Goal: Participate in discussion: Participate in discussion

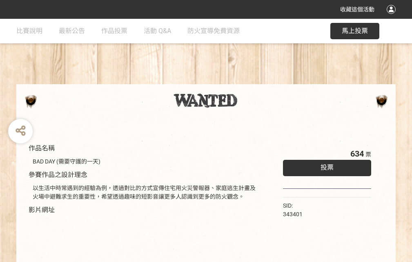
click at [392, 17] on div "收藏這個活動" at bounding box center [206, 9] width 412 height 19
click at [255, 80] on div "作品名稱 BAD DAY (需要守護的一天) 參賽作品之設計理念 以生活中時常遇到的經驗為例，透過對比的方式宣傳住宅用火災警報器、家庭逃生計畫及火場中避難求生…" at bounding box center [206, 190] width 412 height 343
click at [325, 165] on span "投票" at bounding box center [326, 167] width 13 height 8
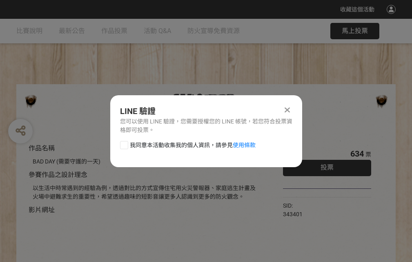
click at [123, 143] on div at bounding box center [124, 145] width 8 height 8
checkbox input "true"
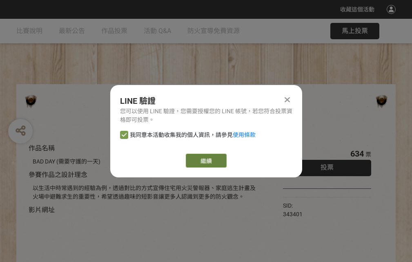
click at [205, 160] on link "繼續" at bounding box center [206, 160] width 41 height 14
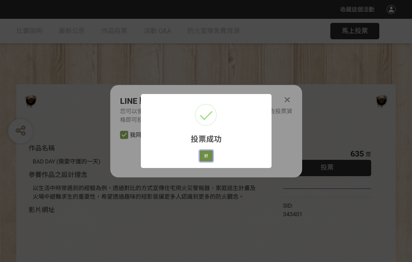
click at [204, 154] on button "好" at bounding box center [206, 155] width 13 height 11
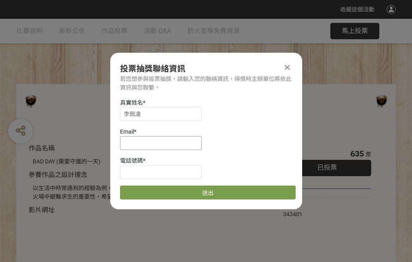
click at [163, 142] on input at bounding box center [161, 143] width 82 height 14
type input "[EMAIL_ADDRESS][DOMAIN_NAME]"
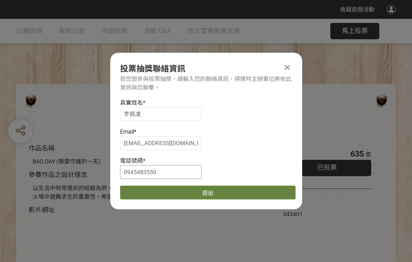
type input "0945483550"
click at [143, 189] on button "送出" at bounding box center [208, 192] width 176 height 14
